Goal: Transaction & Acquisition: Book appointment/travel/reservation

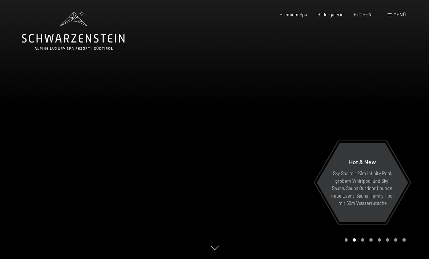
click at [329, 17] on div "Premium Spa Bildergalerie BUCHEN" at bounding box center [320, 15] width 123 height 7
click at [330, 16] on span "Bildergalerie" at bounding box center [330, 15] width 26 height 6
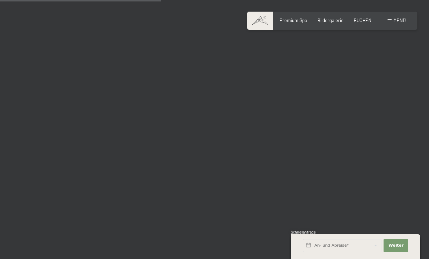
scroll to position [2214, 0]
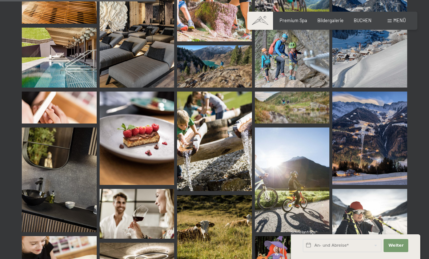
click at [397, 21] on span "Menü" at bounding box center [399, 20] width 12 height 6
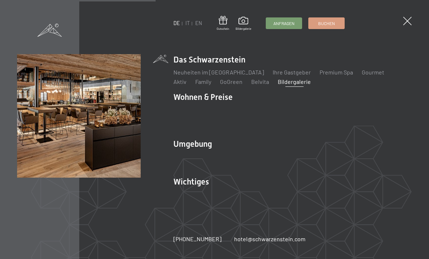
click at [288, 70] on link "Ihre Gastgeber" at bounding box center [292, 72] width 38 height 7
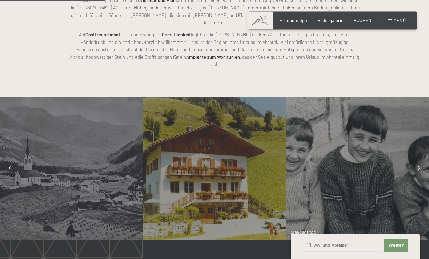
scroll to position [489, 0]
click at [405, 22] on span "Menü" at bounding box center [399, 20] width 12 height 6
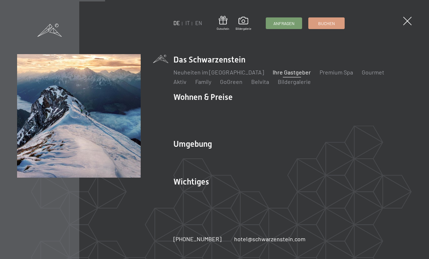
click at [288, 160] on link "Wandern & Sommer" at bounding box center [277, 156] width 51 height 7
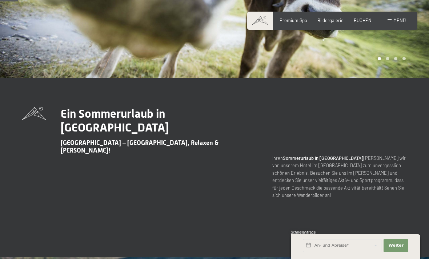
scroll to position [171, 0]
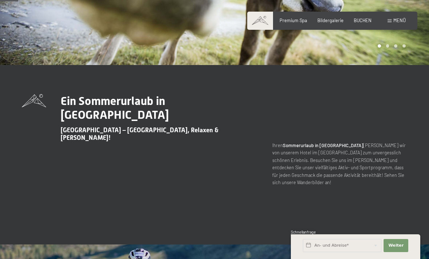
click at [373, 142] on p "Ihren Sommerurlaub in [GEOGRAPHIC_DATA] [PERSON_NAME] wir von unserem Hotel im …" at bounding box center [339, 164] width 135 height 45
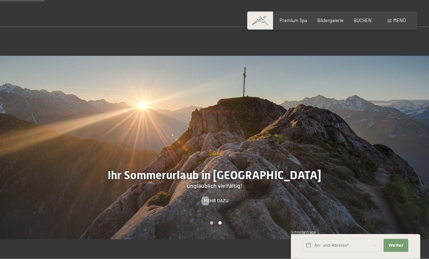
scroll to position [360, 0]
click at [210, 221] on div "Carousel Page 1" at bounding box center [211, 222] width 3 height 3
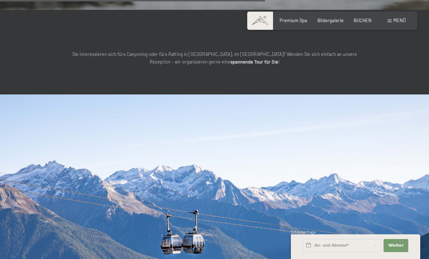
scroll to position [1823, 0]
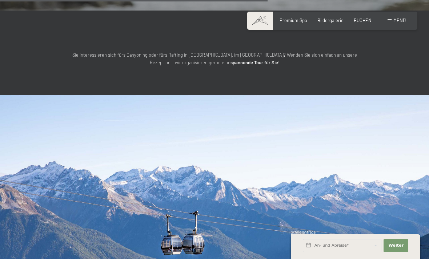
click at [396, 22] on span "Menü" at bounding box center [399, 20] width 12 height 6
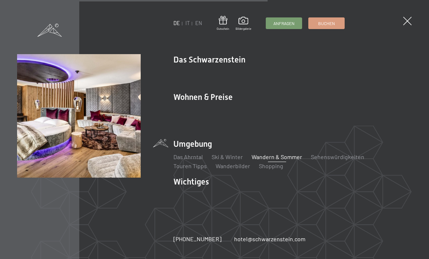
click at [211, 113] on link "Inklusivleistungen" at bounding box center [196, 110] width 47 height 7
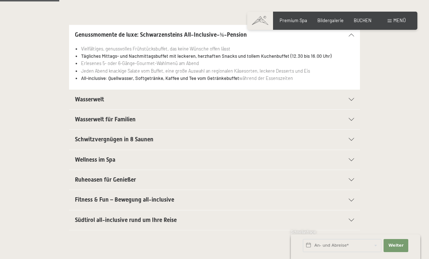
scroll to position [182, 0]
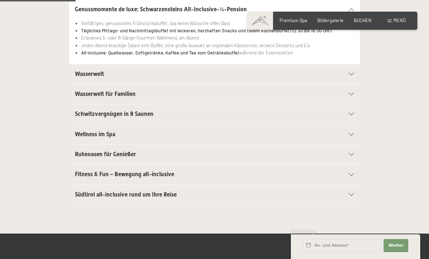
click at [252, 176] on h2 "Fitness & Fun – Bewegung all-inclusive" at bounding box center [200, 174] width 251 height 8
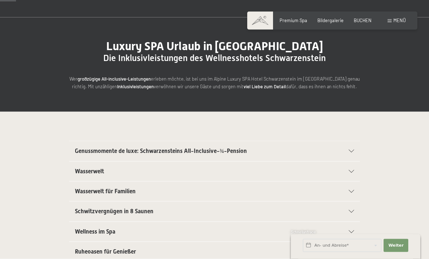
scroll to position [0, 0]
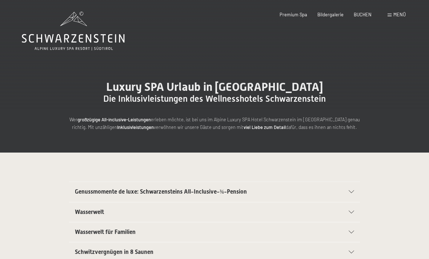
click at [41, 39] on icon at bounding box center [73, 31] width 103 height 39
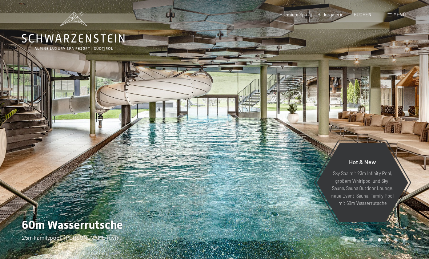
click at [403, 12] on span "Menü" at bounding box center [399, 15] width 12 height 6
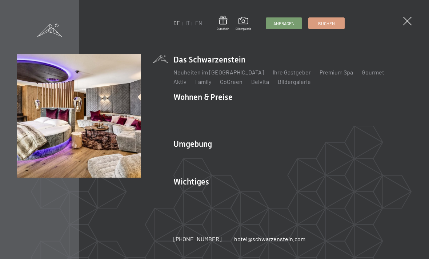
click at [332, 19] on link "Buchen" at bounding box center [327, 23] width 36 height 11
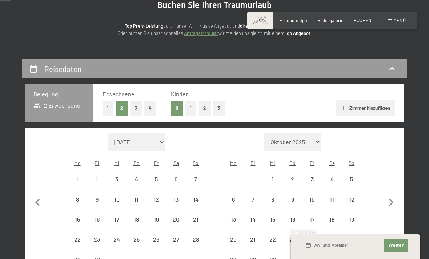
scroll to position [80, 0]
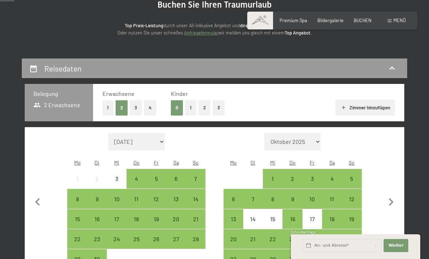
click at [160, 236] on div "26" at bounding box center [156, 245] width 18 height 18
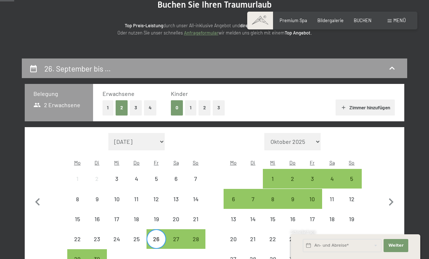
click at [316, 176] on div "3" at bounding box center [312, 185] width 18 height 18
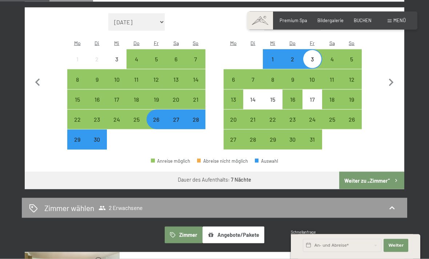
click at [382, 176] on button "Weiter zu „Zimmer“" at bounding box center [371, 180] width 65 height 17
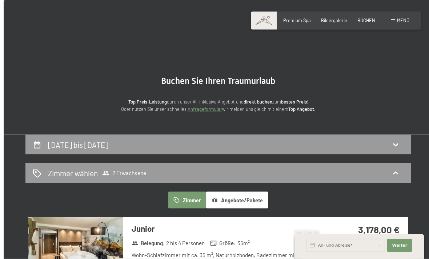
scroll to position [0, 0]
